Goal: Task Accomplishment & Management: Use online tool/utility

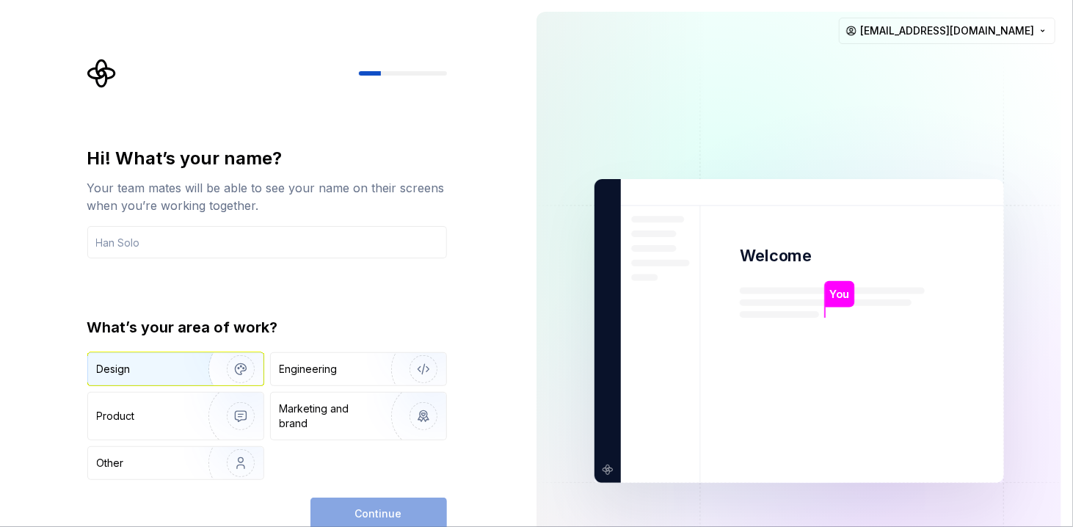
click at [170, 363] on div "Design" at bounding box center [143, 369] width 93 height 15
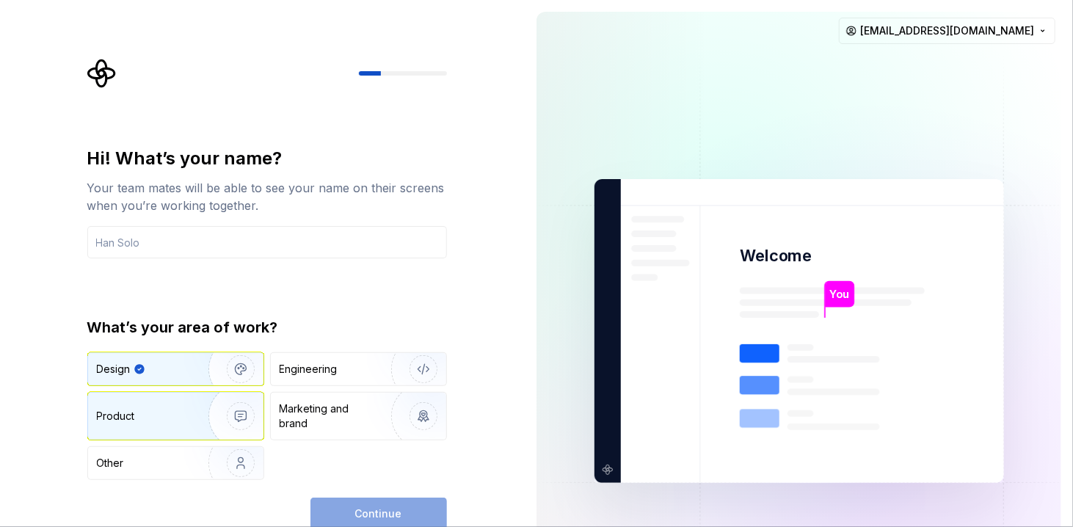
click at [242, 402] on img "button" at bounding box center [231, 416] width 94 height 98
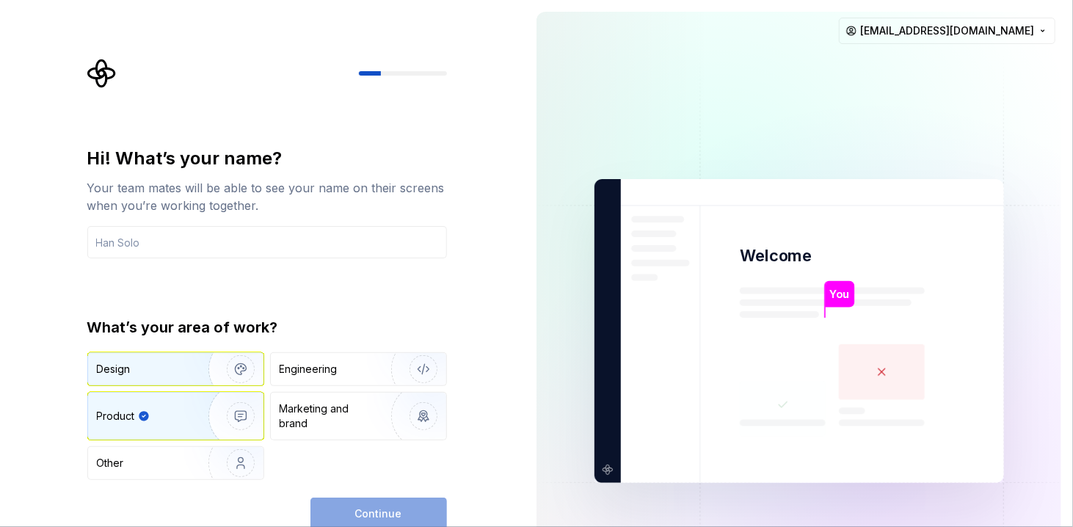
click at [156, 384] on div "Design" at bounding box center [175, 369] width 175 height 32
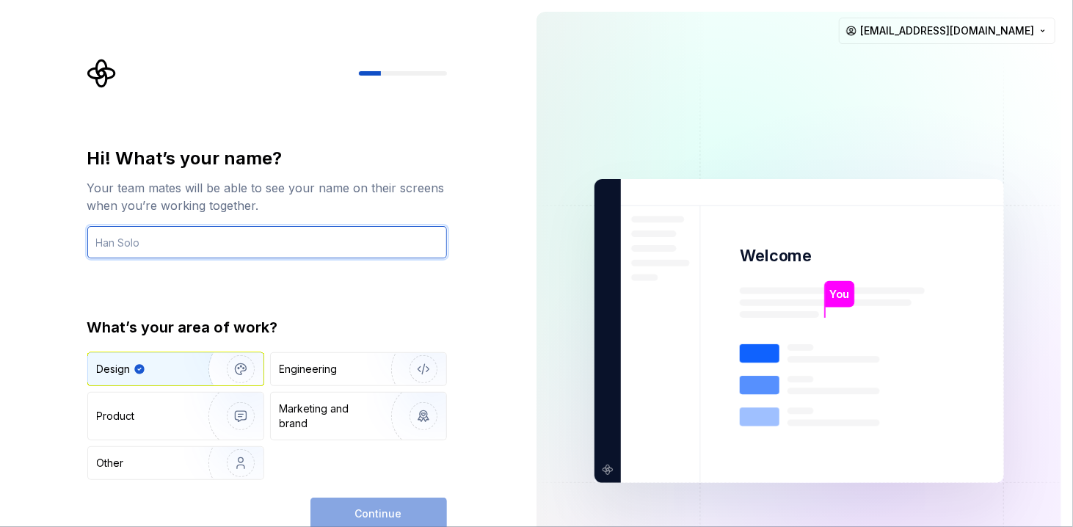
click at [141, 240] on input "text" at bounding box center [267, 242] width 360 height 32
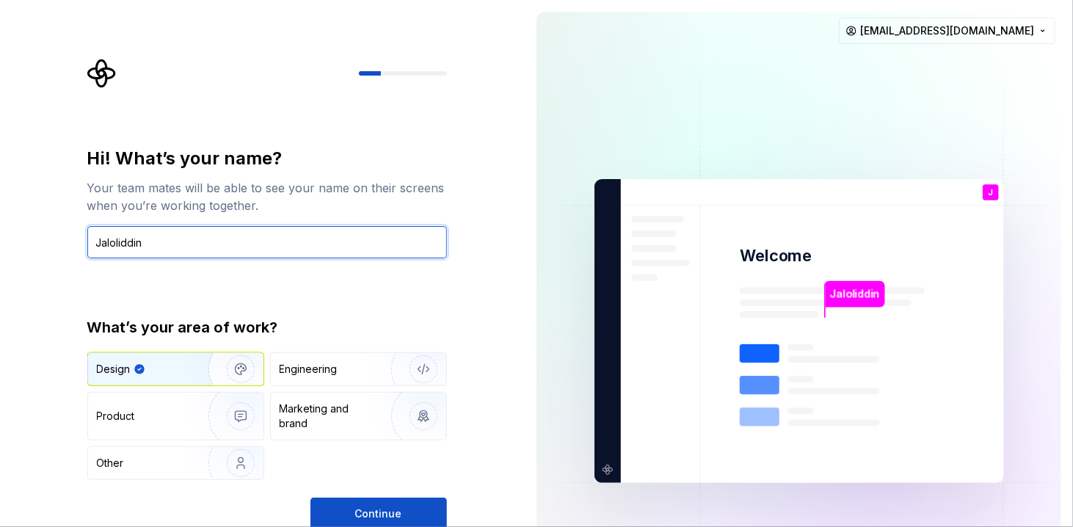
type input "Jaloliddin"
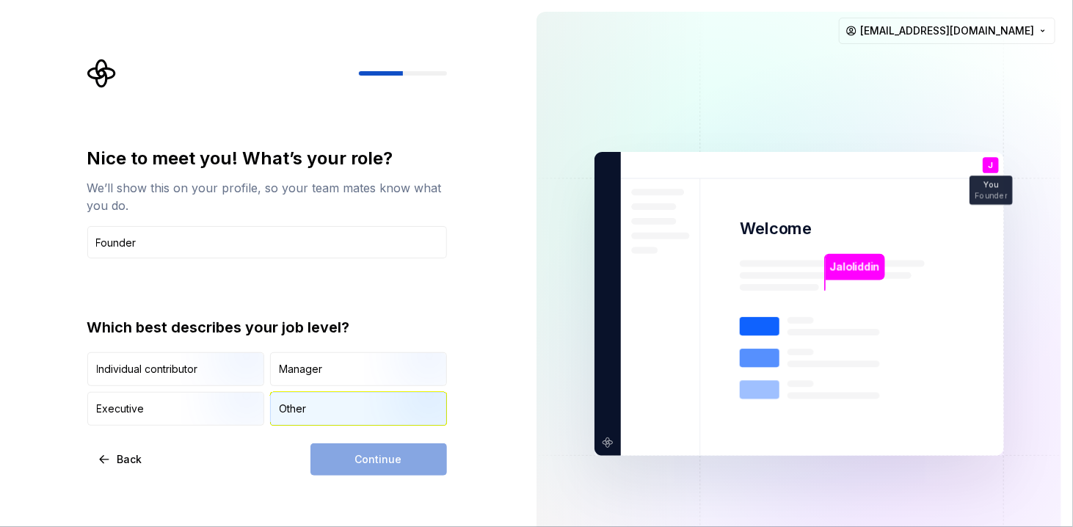
type input "Founder"
click at [354, 403] on div "Other" at bounding box center [358, 409] width 175 height 32
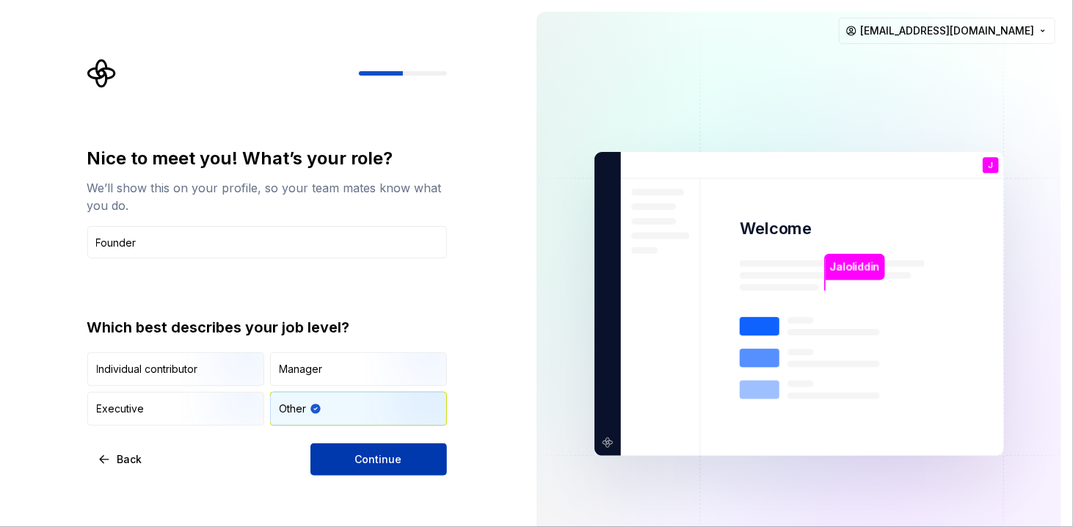
click at [378, 447] on button "Continue" at bounding box center [379, 459] width 137 height 32
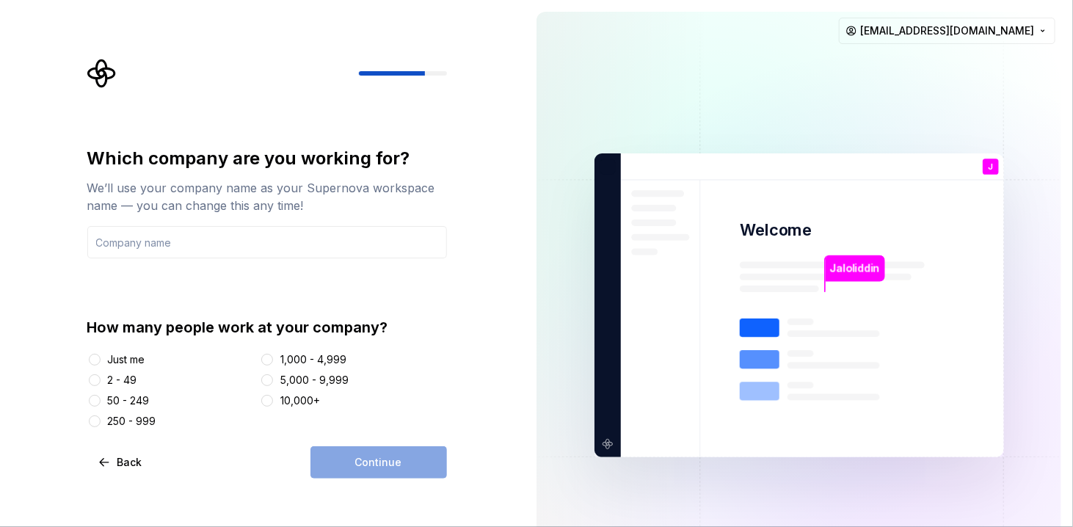
click at [113, 361] on div "Just me" at bounding box center [126, 359] width 37 height 15
click at [101, 361] on button "Just me" at bounding box center [95, 360] width 12 height 12
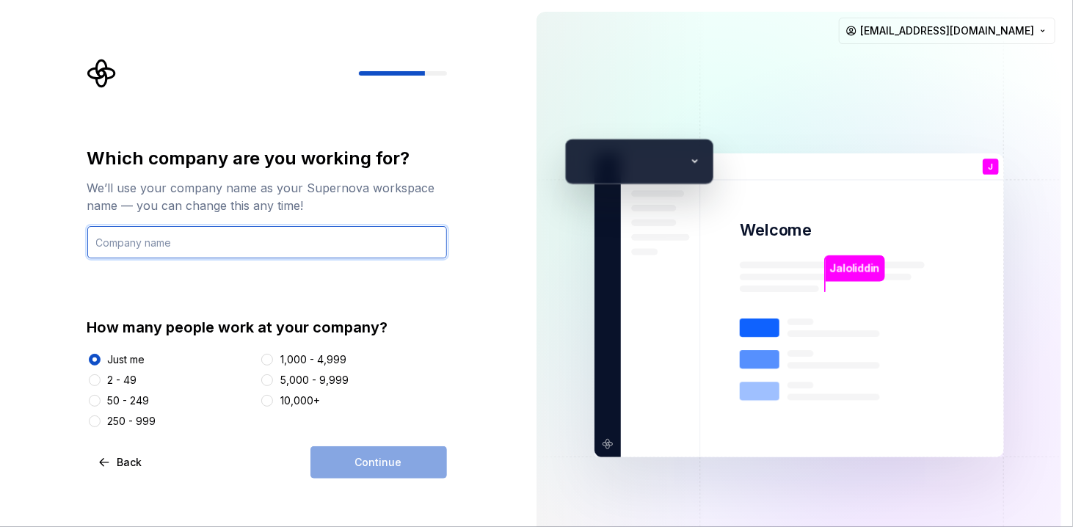
click at [160, 242] on input "text" at bounding box center [267, 242] width 360 height 32
type input "UzRetsept"
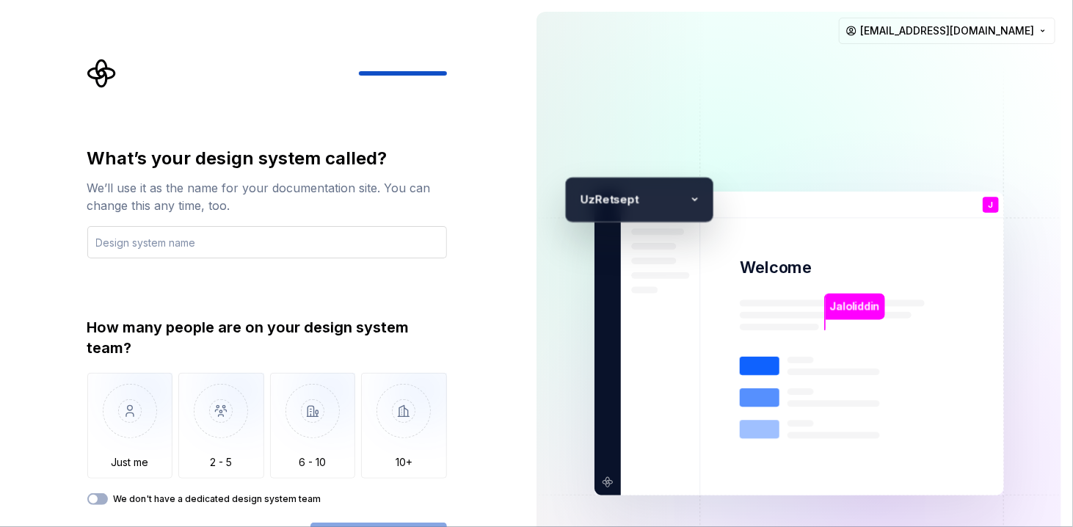
click at [256, 247] on input "text" at bounding box center [267, 242] width 360 height 32
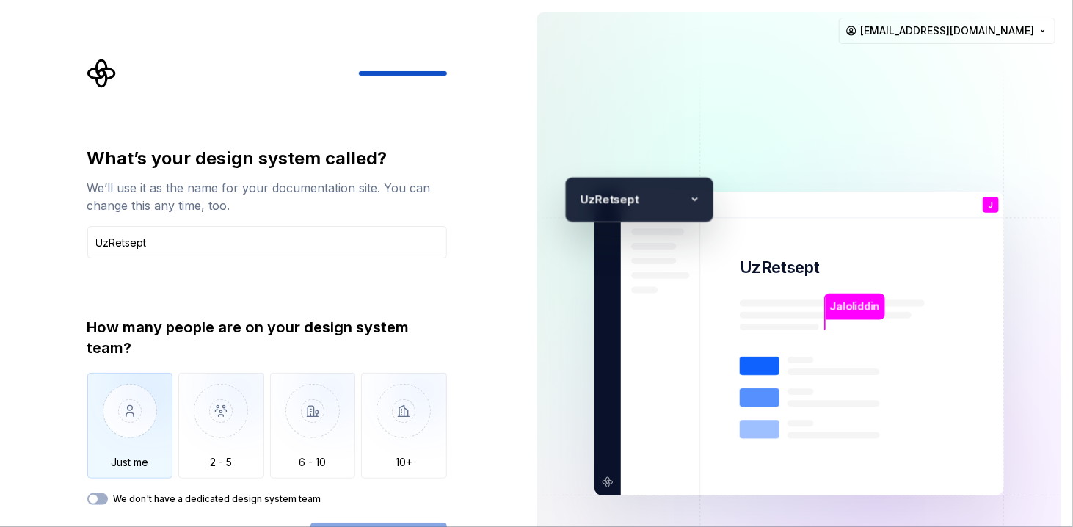
type input "UzRetsept"
click at [148, 418] on img "button" at bounding box center [130, 422] width 86 height 98
click at [104, 506] on div "What’s your design system called? We’ll use it as the name for your documentati…" at bounding box center [267, 351] width 360 height 408
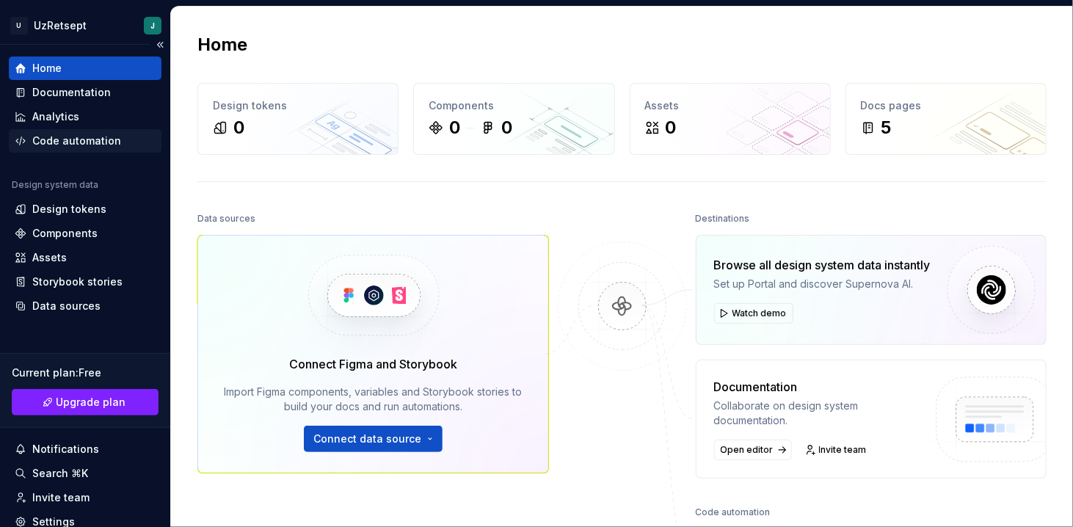
click at [98, 149] on div "Code automation" at bounding box center [85, 140] width 153 height 23
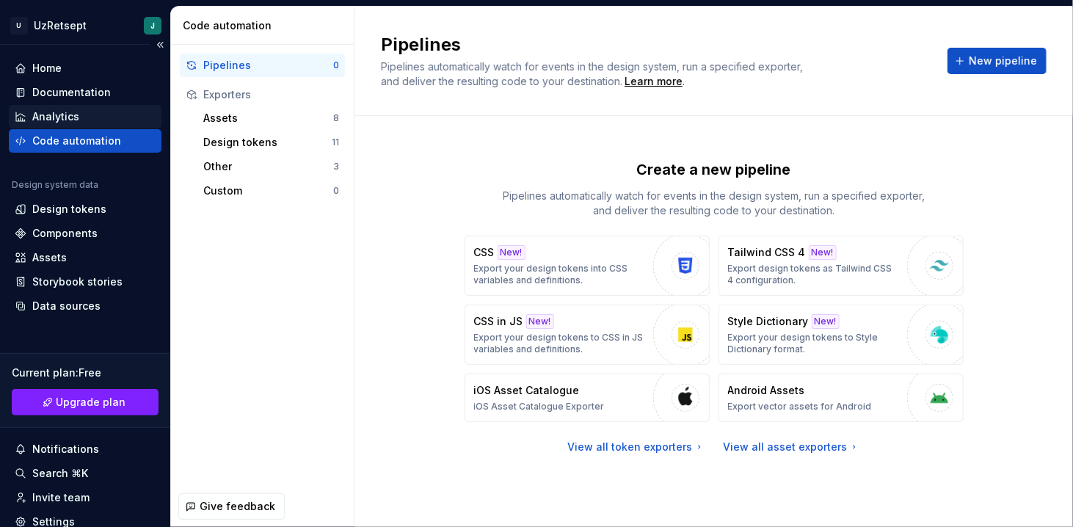
click at [57, 113] on div "Analytics" at bounding box center [55, 116] width 47 height 15
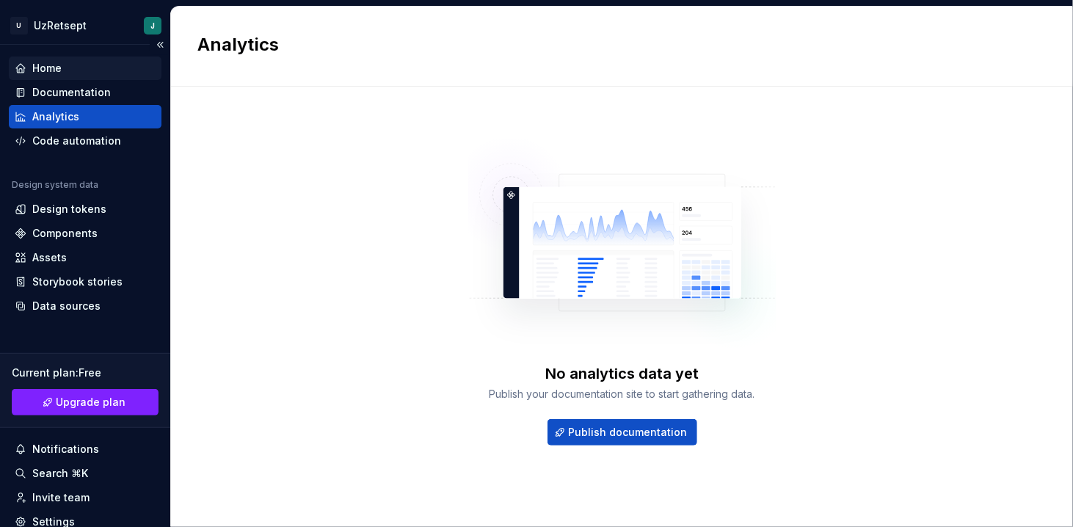
click at [91, 59] on div "Home" at bounding box center [85, 68] width 153 height 23
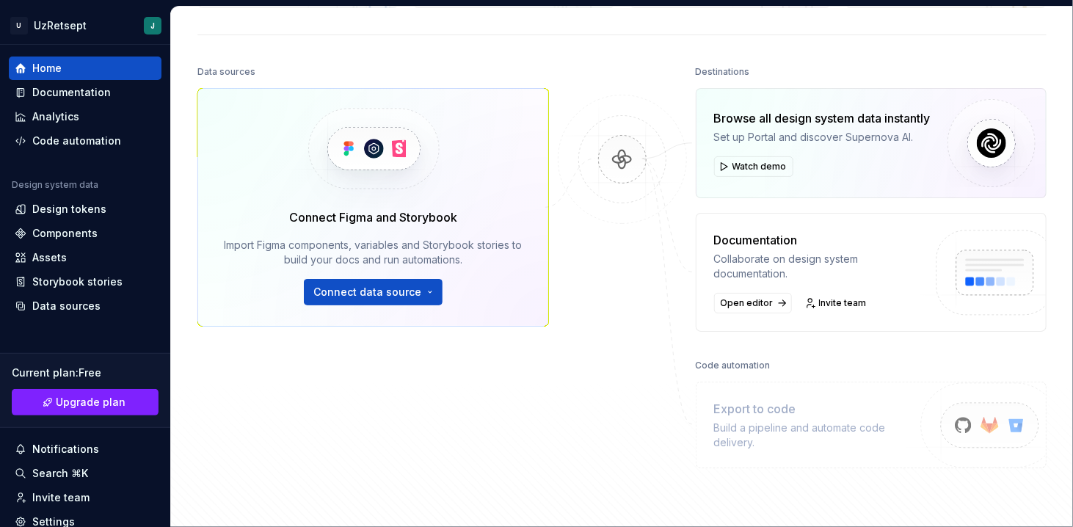
scroll to position [148, 0]
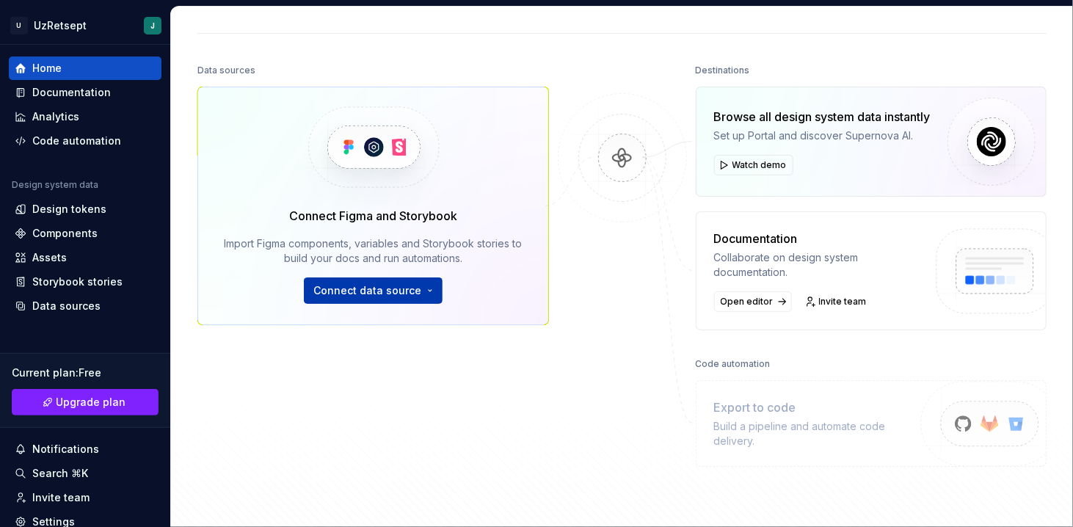
click at [358, 286] on span "Connect data source" at bounding box center [367, 290] width 108 height 15
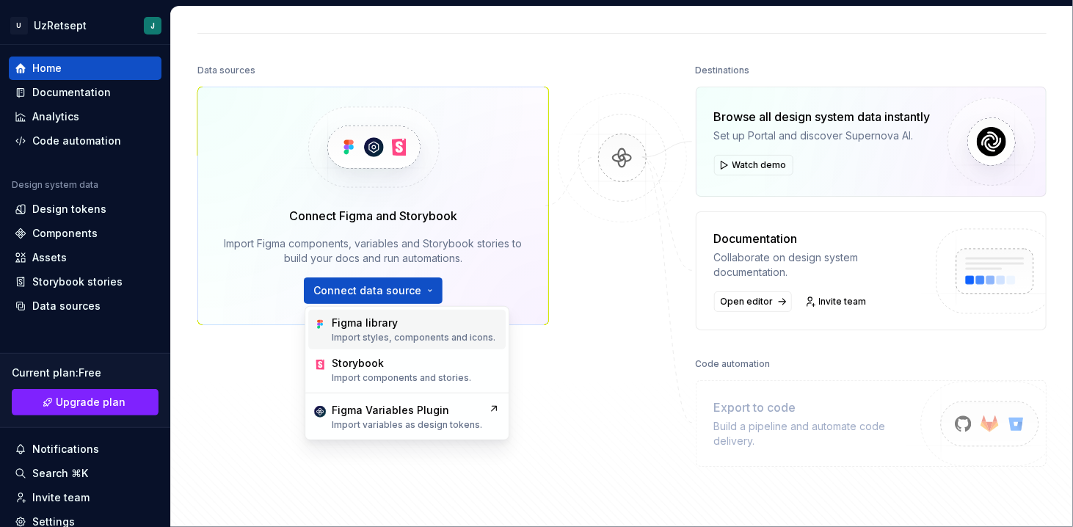
click at [383, 330] on div "Figma library Import styles, components and icons." at bounding box center [414, 330] width 164 height 28
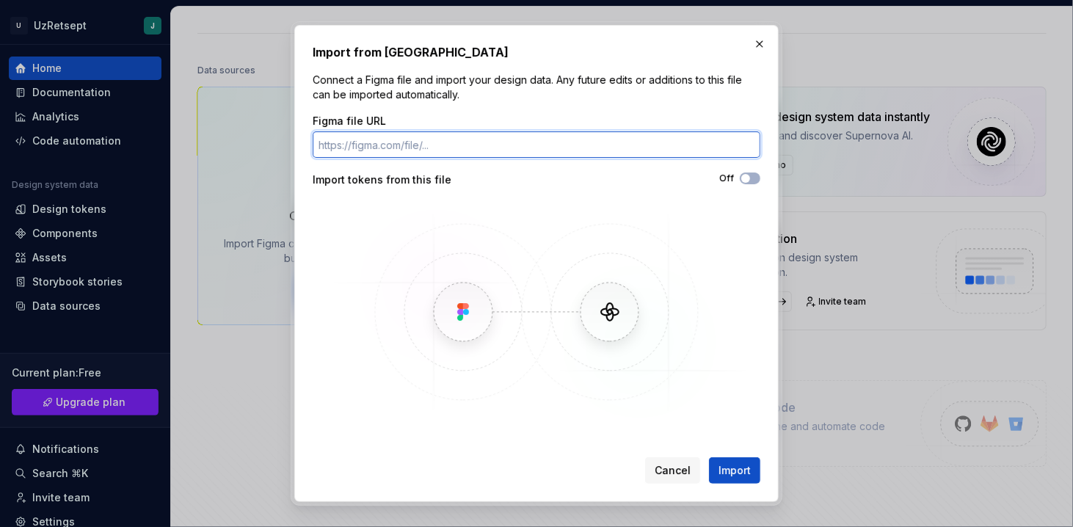
paste input "[URL][DOMAIN_NAME]"
type input "[URL][DOMAIN_NAME]"
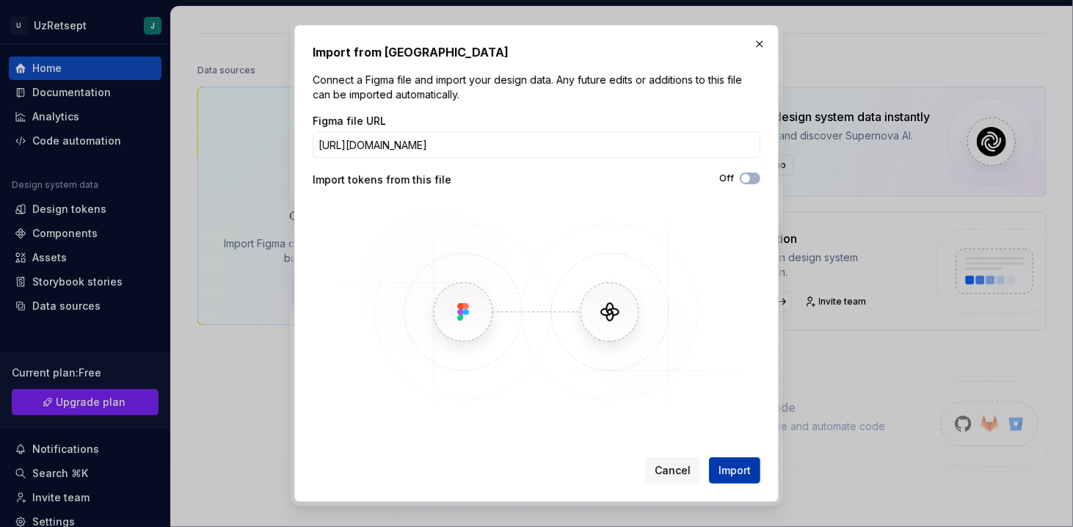
scroll to position [0, 0]
click at [734, 471] on span "Import" at bounding box center [735, 470] width 32 height 15
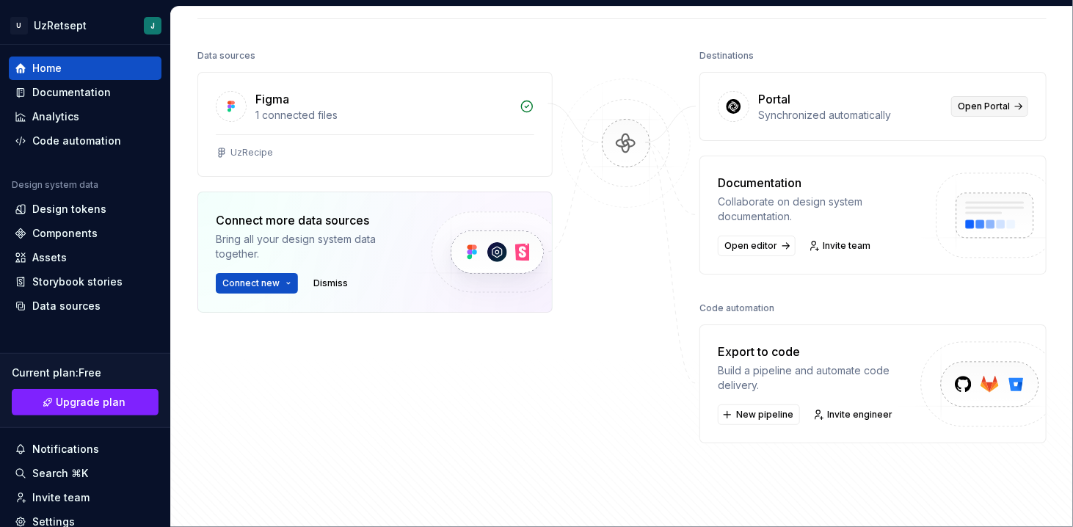
click at [987, 109] on span "Open Portal" at bounding box center [984, 107] width 52 height 12
click at [38, 102] on div "Documentation" at bounding box center [85, 92] width 153 height 23
click at [47, 95] on div "Documentation" at bounding box center [71, 92] width 79 height 15
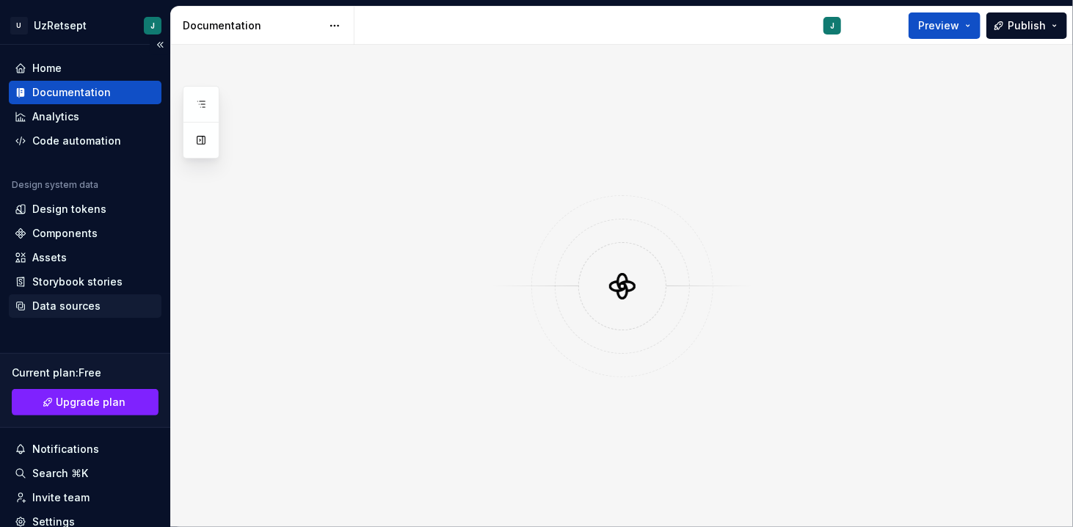
scroll to position [105, 0]
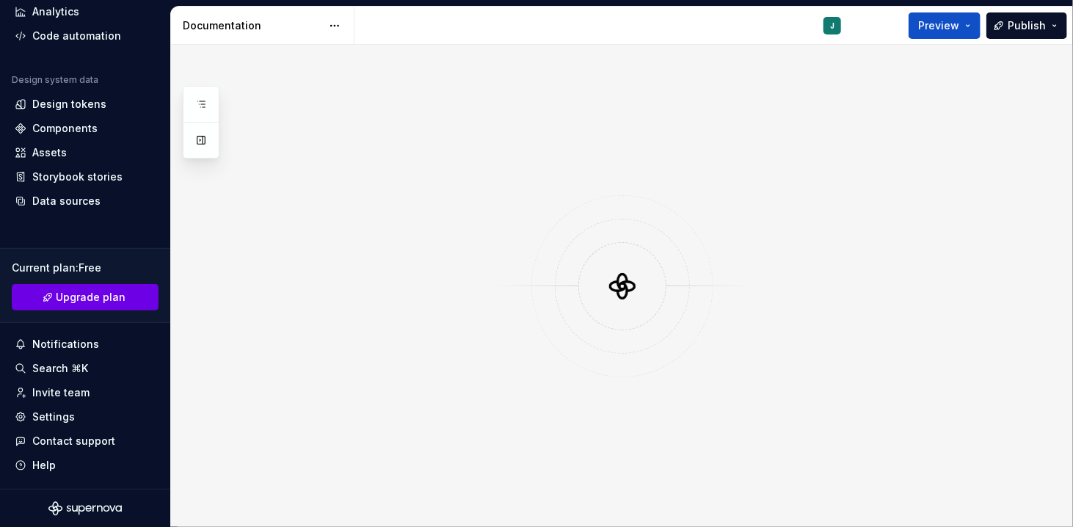
click at [97, 291] on span "Upgrade plan" at bounding box center [92, 297] width 70 height 15
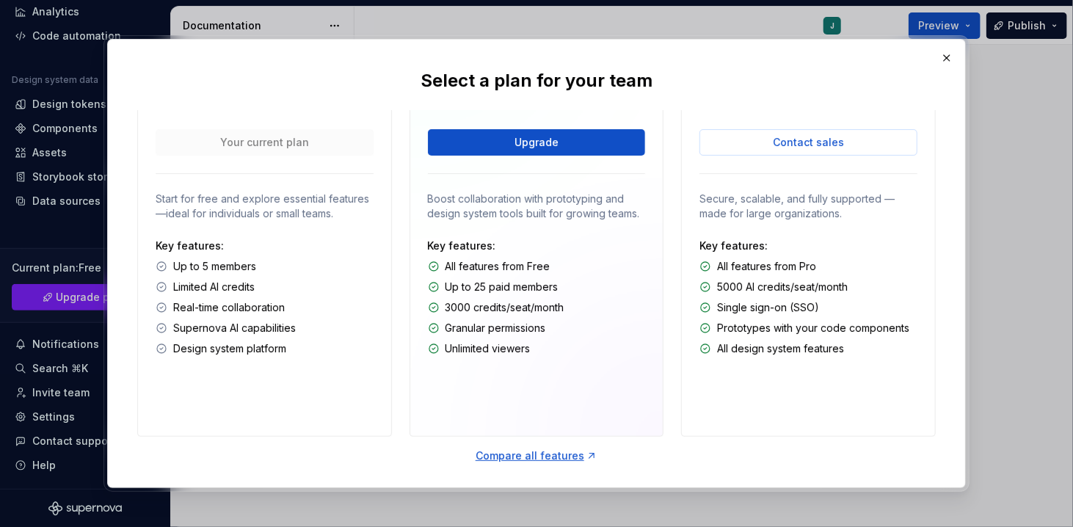
scroll to position [132, 0]
click at [946, 59] on button "button" at bounding box center [947, 58] width 21 height 21
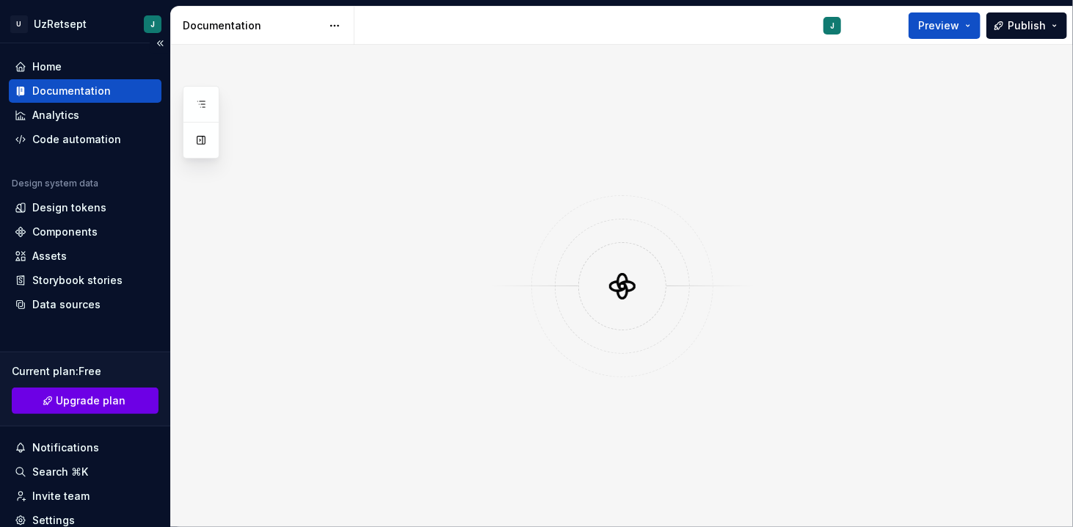
scroll to position [0, 0]
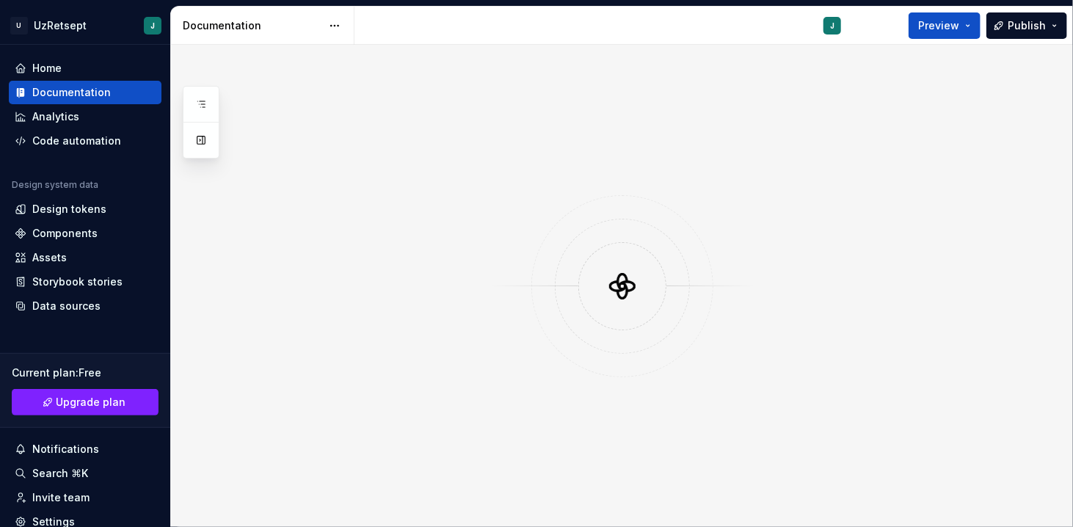
click at [420, 230] on div at bounding box center [622, 286] width 902 height 482
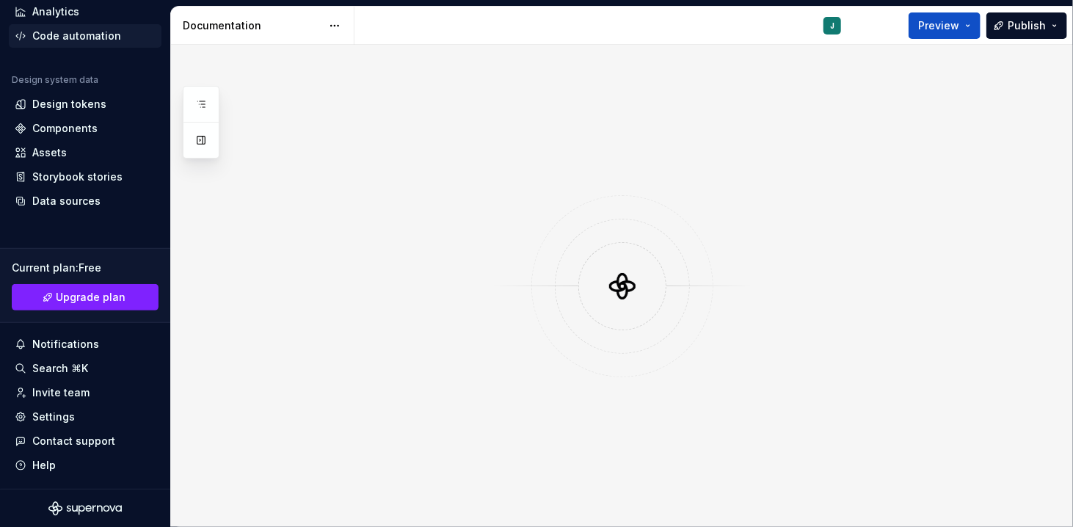
click at [100, 24] on div "Code automation" at bounding box center [85, 35] width 153 height 23
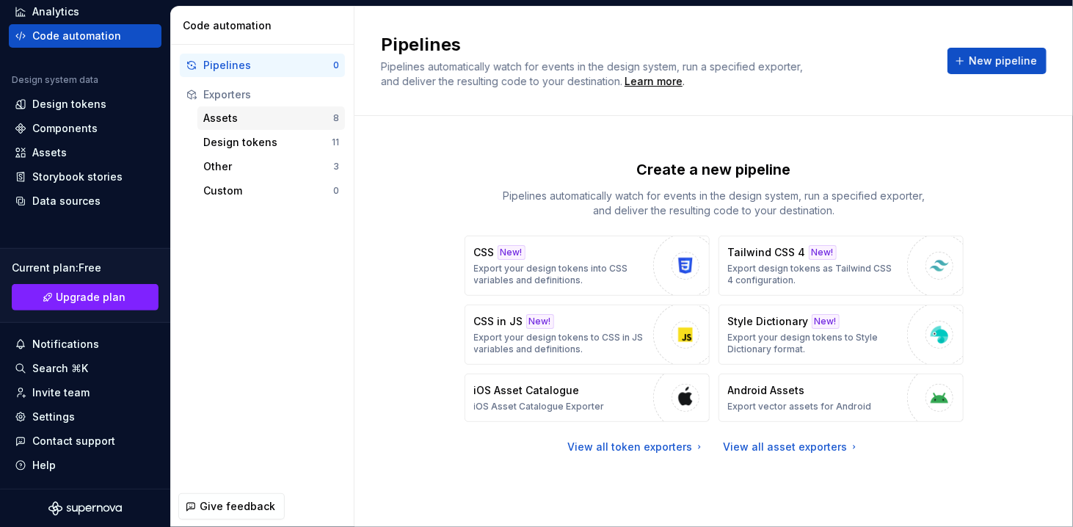
click at [247, 119] on div "Assets" at bounding box center [268, 118] width 130 height 15
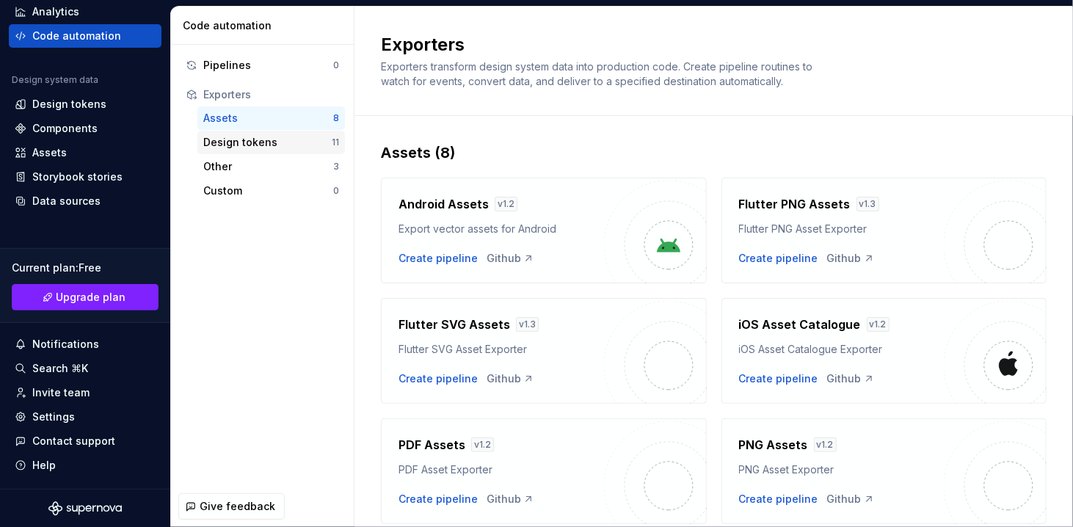
click at [261, 139] on div "Design tokens" at bounding box center [267, 142] width 128 height 15
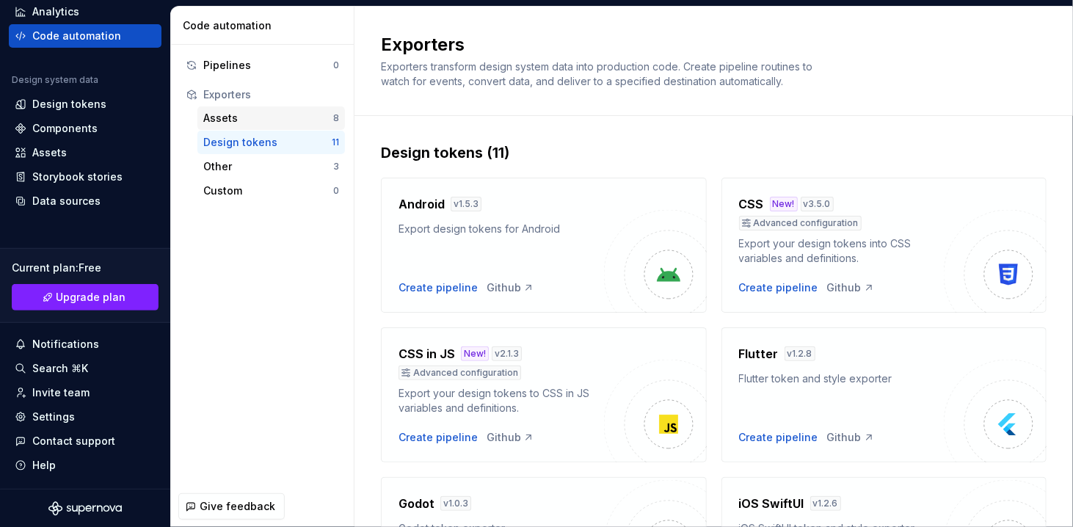
click at [265, 109] on div "Assets 8" at bounding box center [271, 117] width 148 height 23
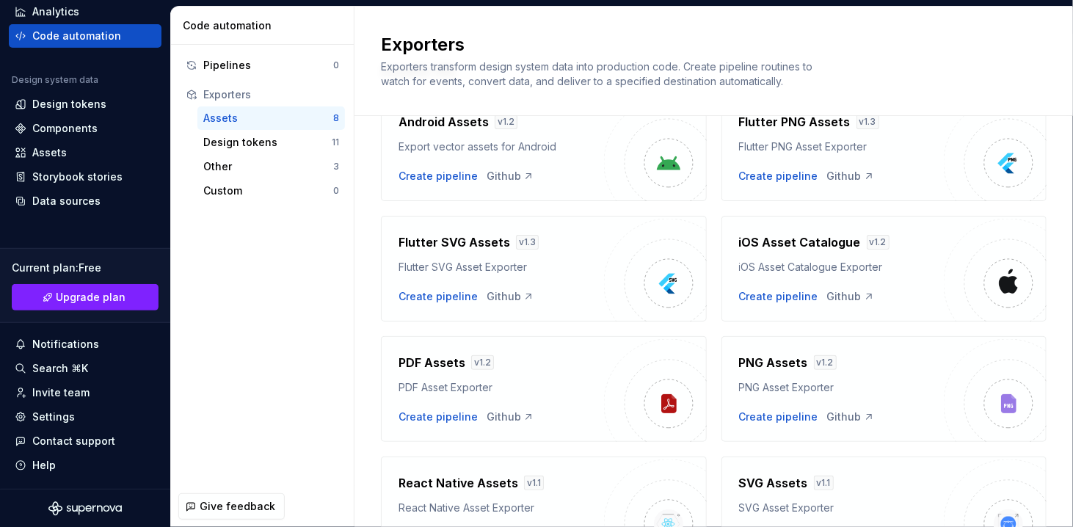
scroll to position [173, 0]
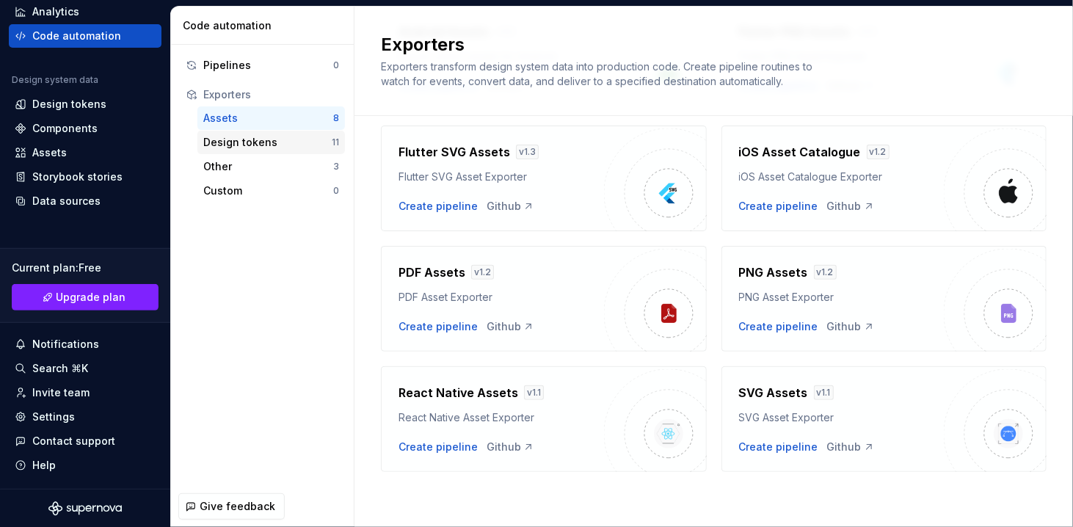
click at [251, 153] on div "Design tokens 11" at bounding box center [271, 142] width 148 height 23
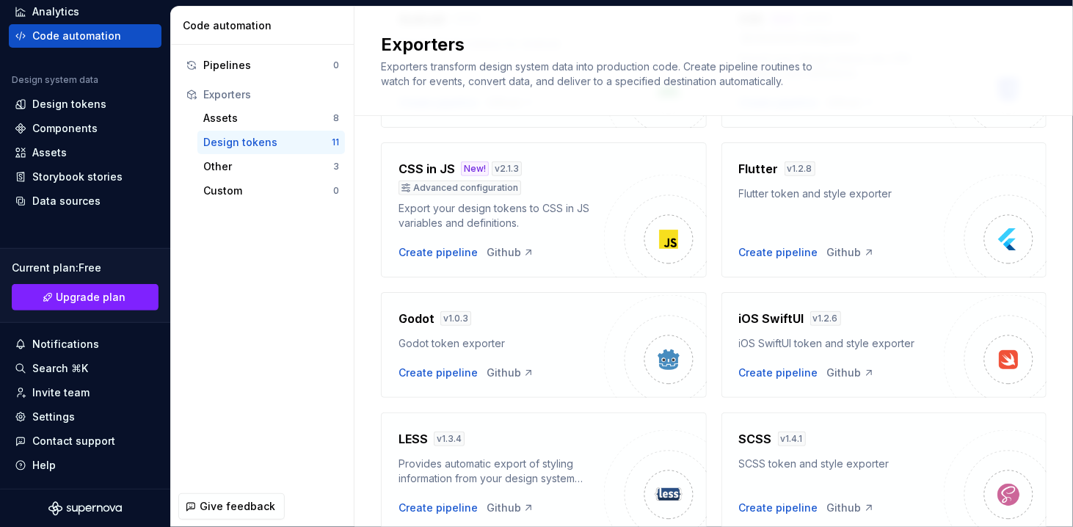
scroll to position [185, 0]
click at [836, 186] on div "Flutter token and style exporter" at bounding box center [842, 193] width 206 height 15
click at [764, 250] on div "Create pipeline" at bounding box center [778, 252] width 79 height 15
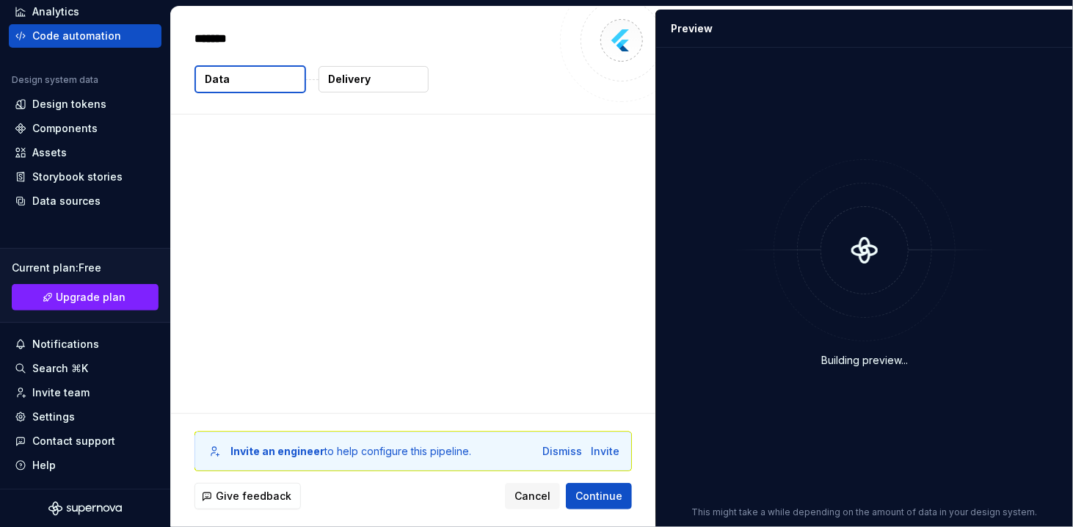
type textarea "*"
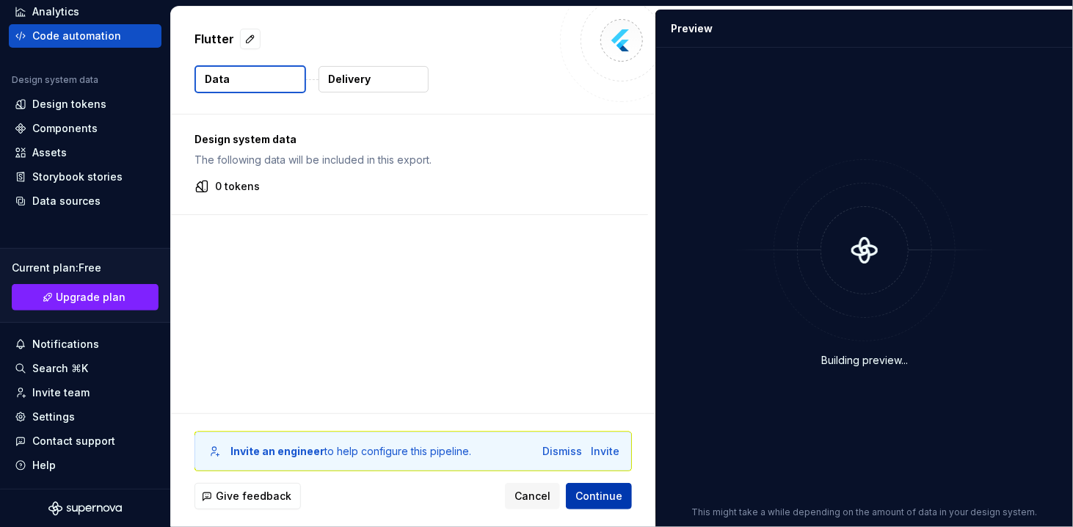
click at [591, 496] on span "Continue" at bounding box center [599, 496] width 47 height 15
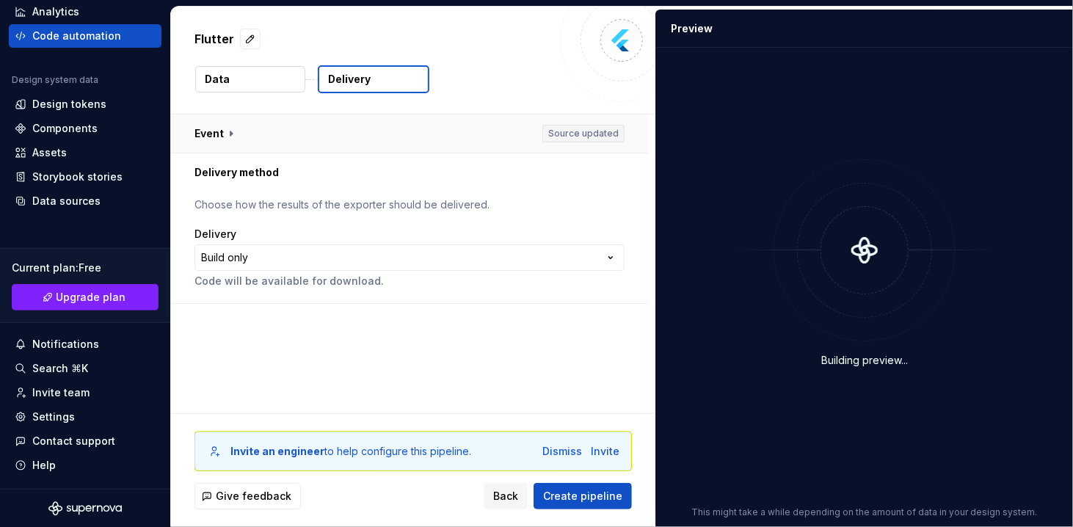
click at [323, 118] on button "button" at bounding box center [409, 134] width 477 height 38
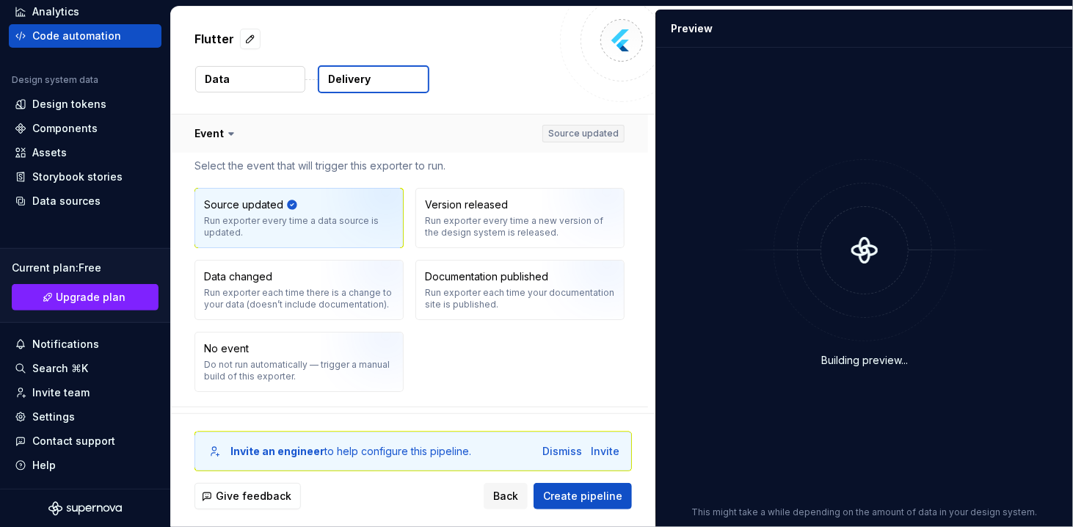
click at [308, 124] on button "button" at bounding box center [409, 134] width 477 height 38
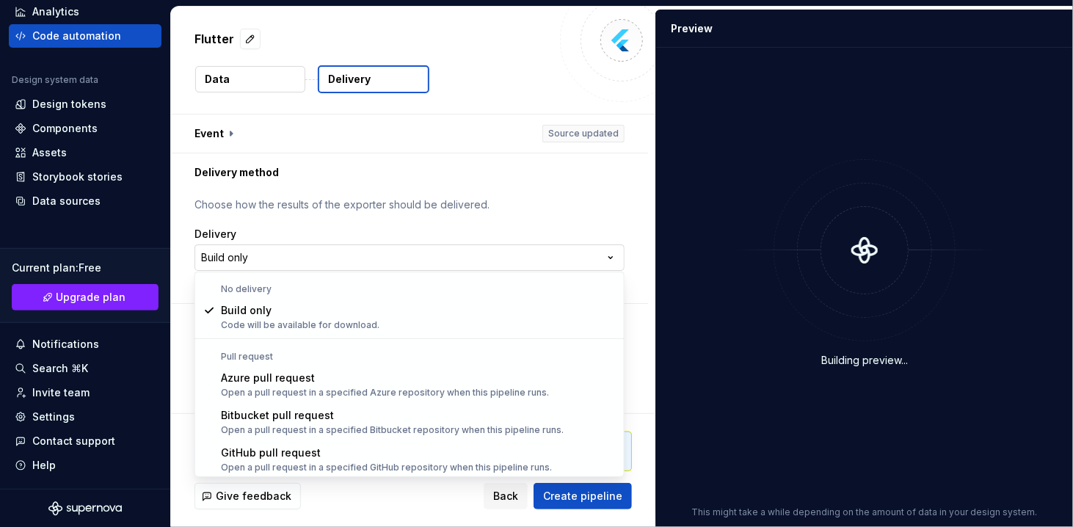
click at [369, 259] on html "**********" at bounding box center [536, 263] width 1073 height 527
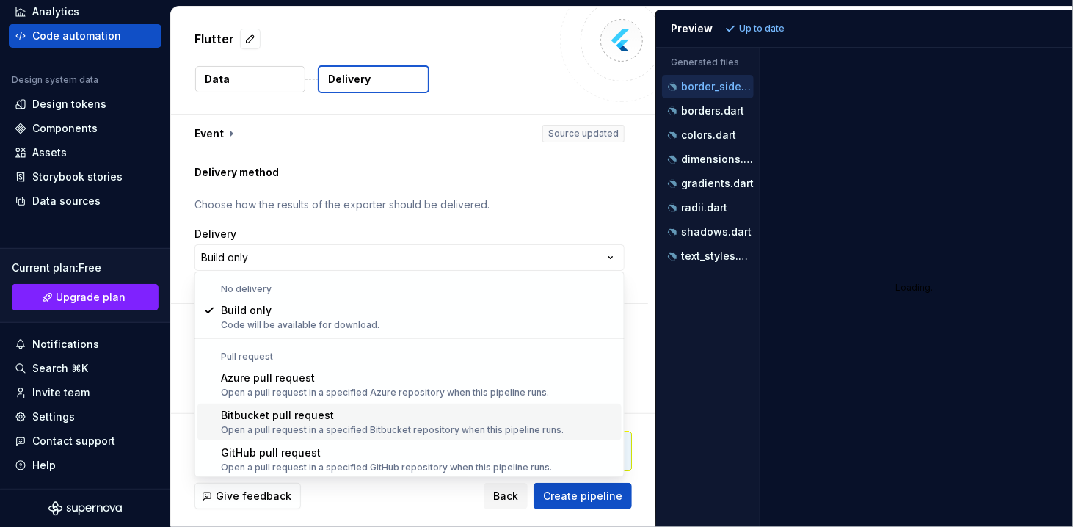
scroll to position [41, 0]
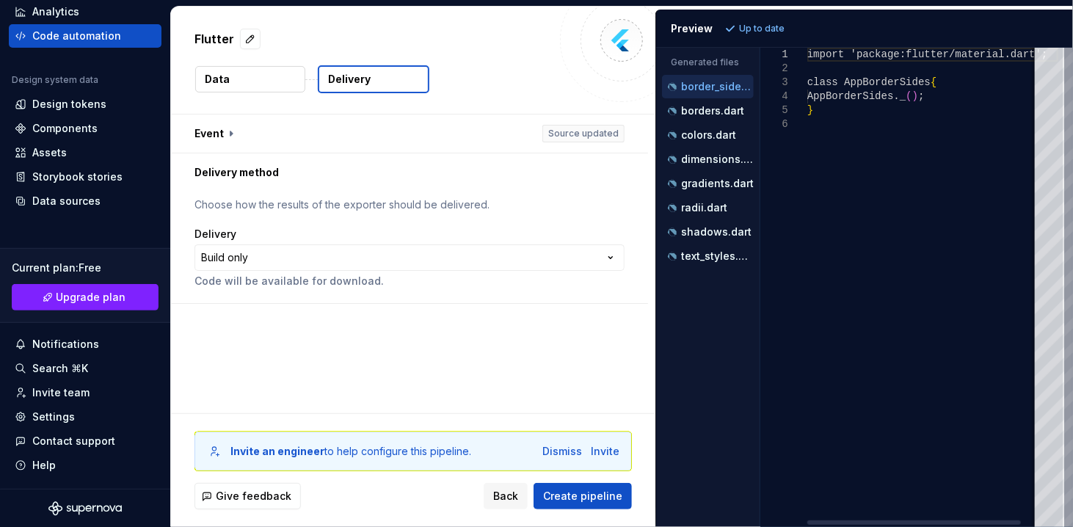
click at [594, 496] on html "**********" at bounding box center [536, 263] width 1073 height 527
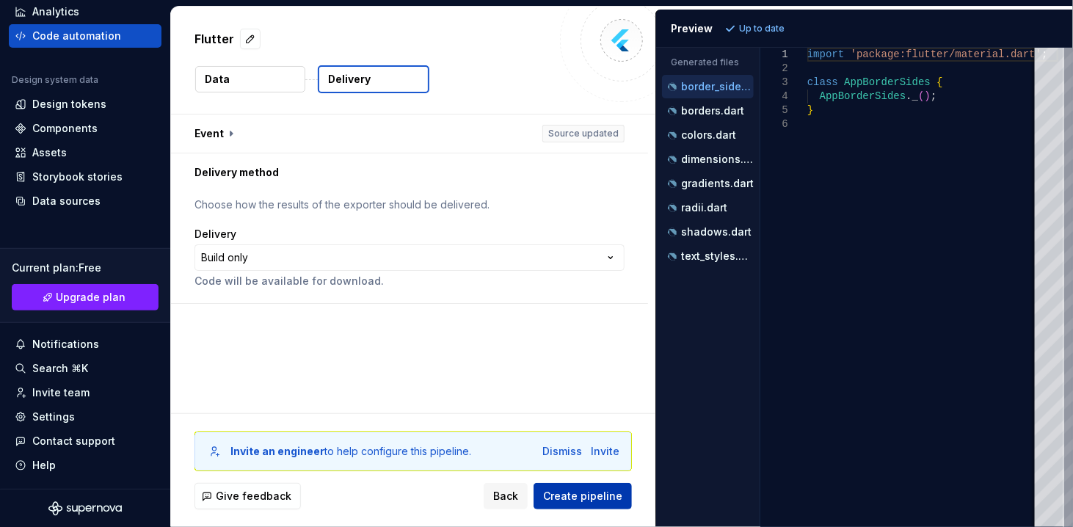
click at [591, 496] on span "Create pipeline" at bounding box center [582, 496] width 79 height 15
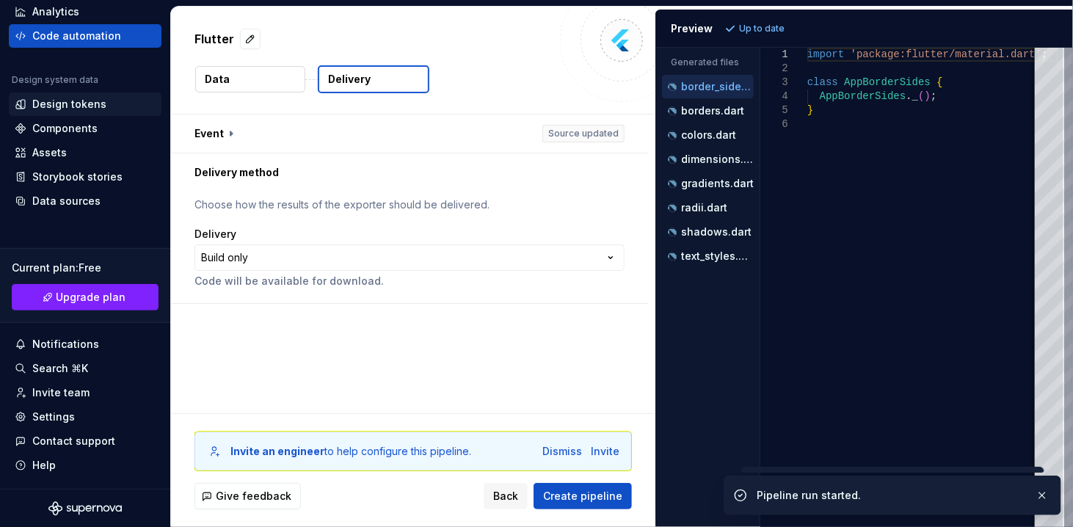
click at [57, 115] on div "Design tokens" at bounding box center [85, 104] width 153 height 23
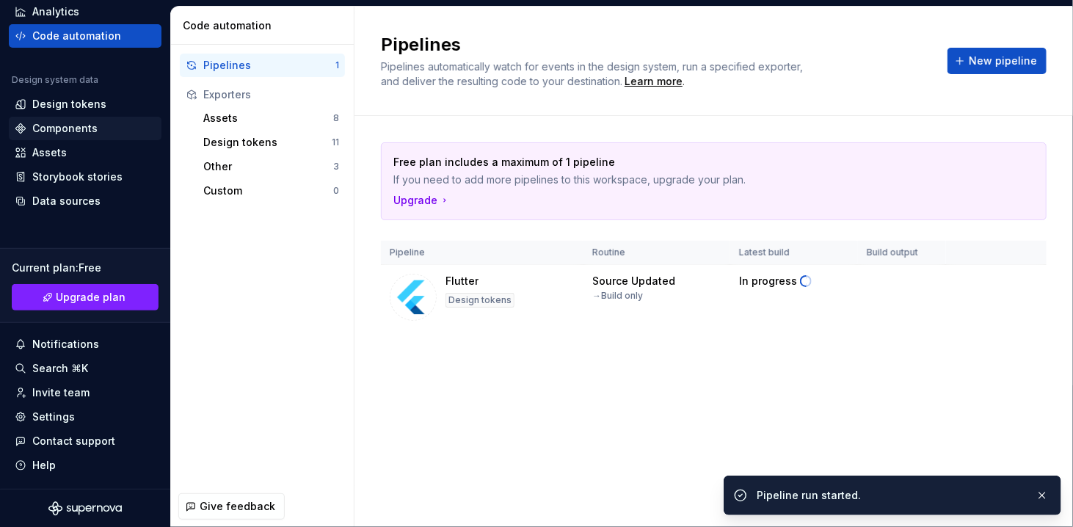
click at [64, 126] on div "Components" at bounding box center [64, 128] width 65 height 15
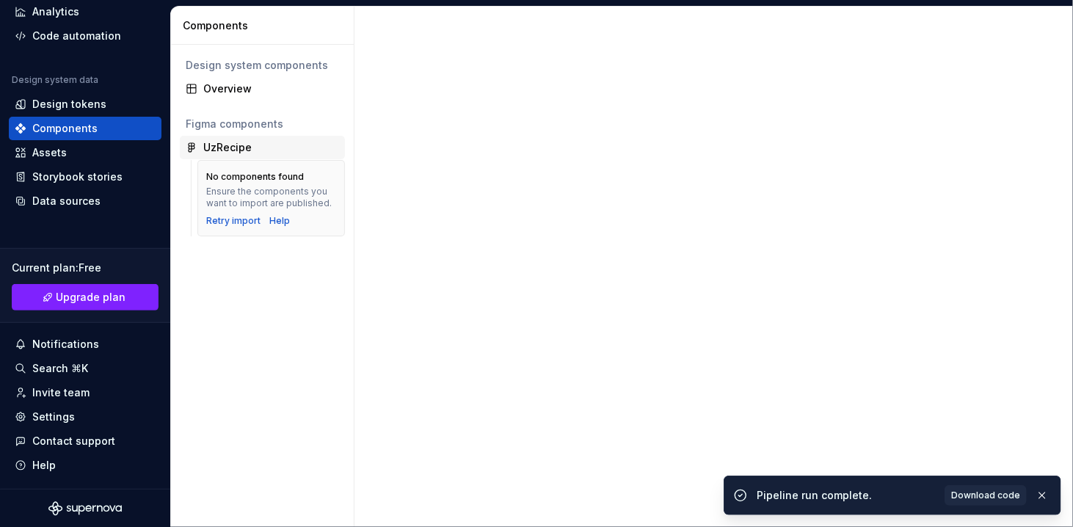
click at [231, 149] on div "UzRecipe" at bounding box center [227, 147] width 48 height 15
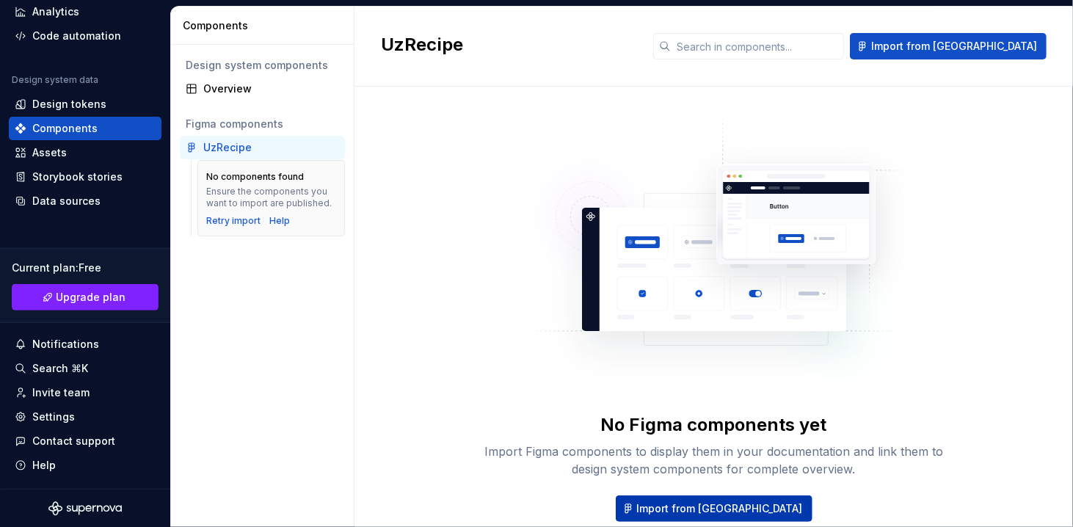
click at [689, 506] on span "Import from [GEOGRAPHIC_DATA]" at bounding box center [720, 508] width 166 height 15
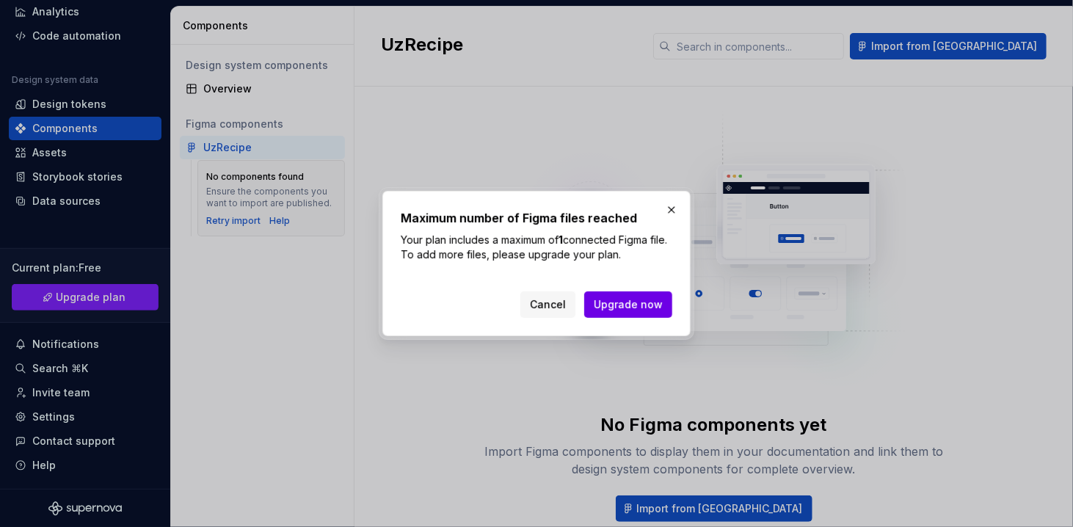
click at [646, 311] on span "Upgrade now" at bounding box center [628, 304] width 69 height 15
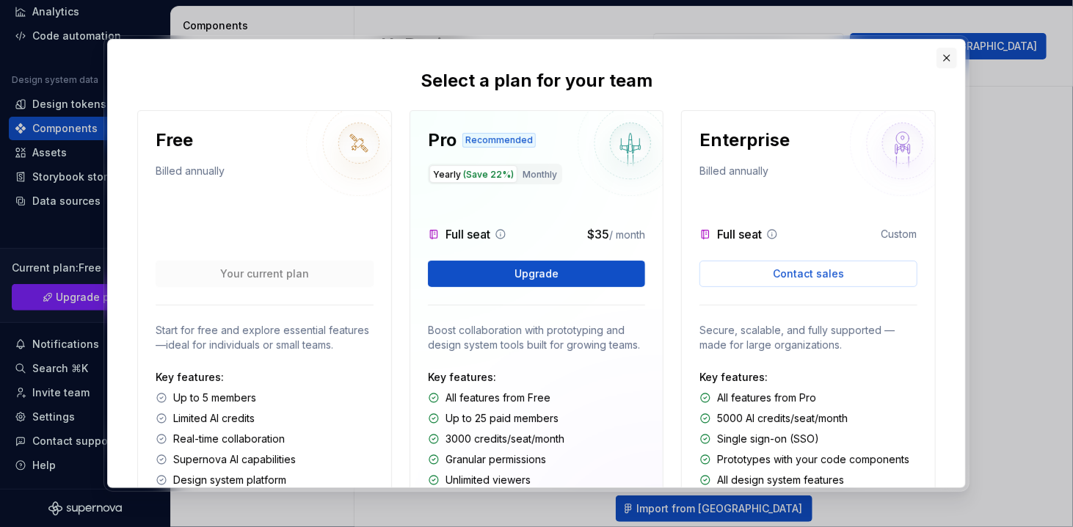
click at [952, 59] on button "button" at bounding box center [947, 58] width 21 height 21
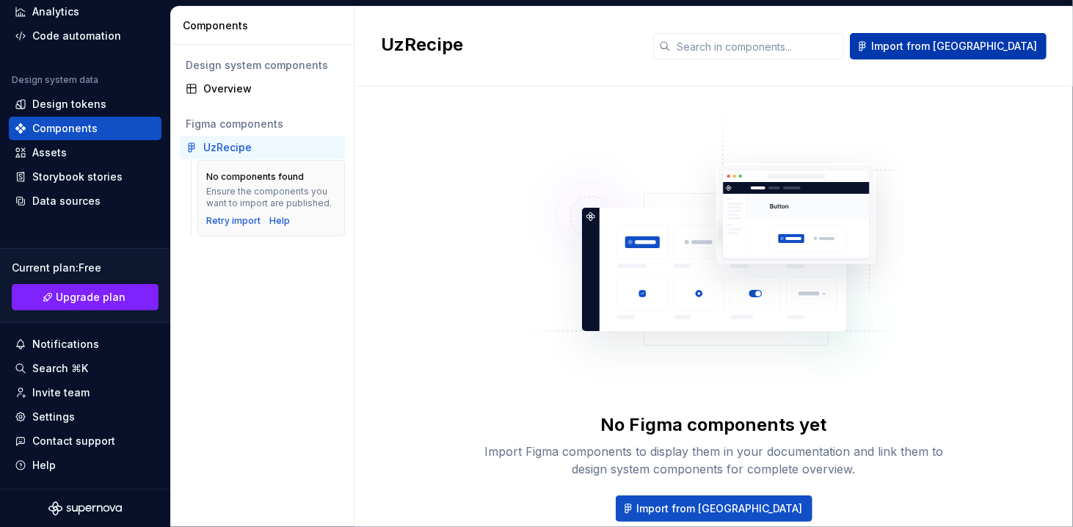
click at [979, 39] on span "Import from [GEOGRAPHIC_DATA]" at bounding box center [954, 46] width 166 height 15
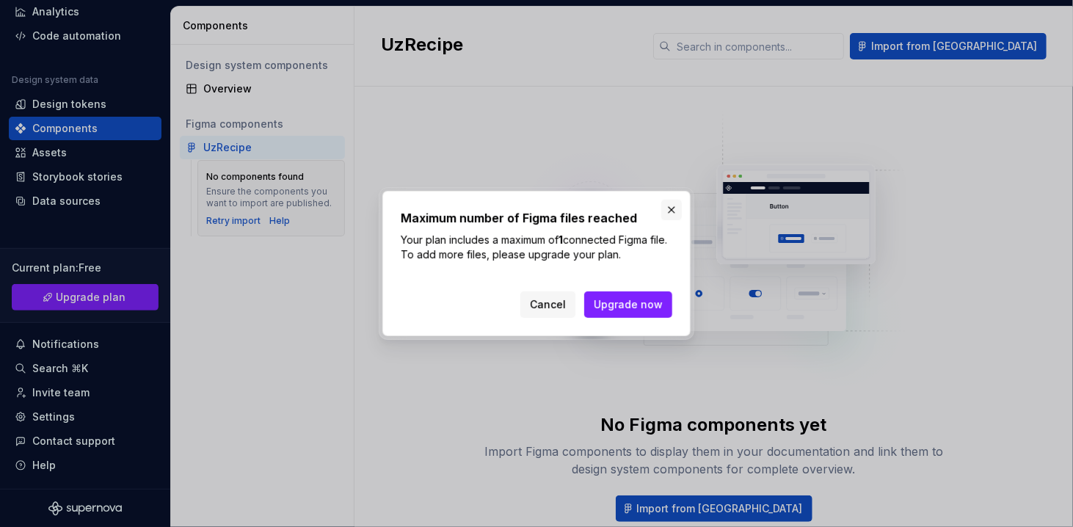
click at [670, 205] on button "button" at bounding box center [672, 210] width 21 height 21
